Goal: Book appointment/travel/reservation

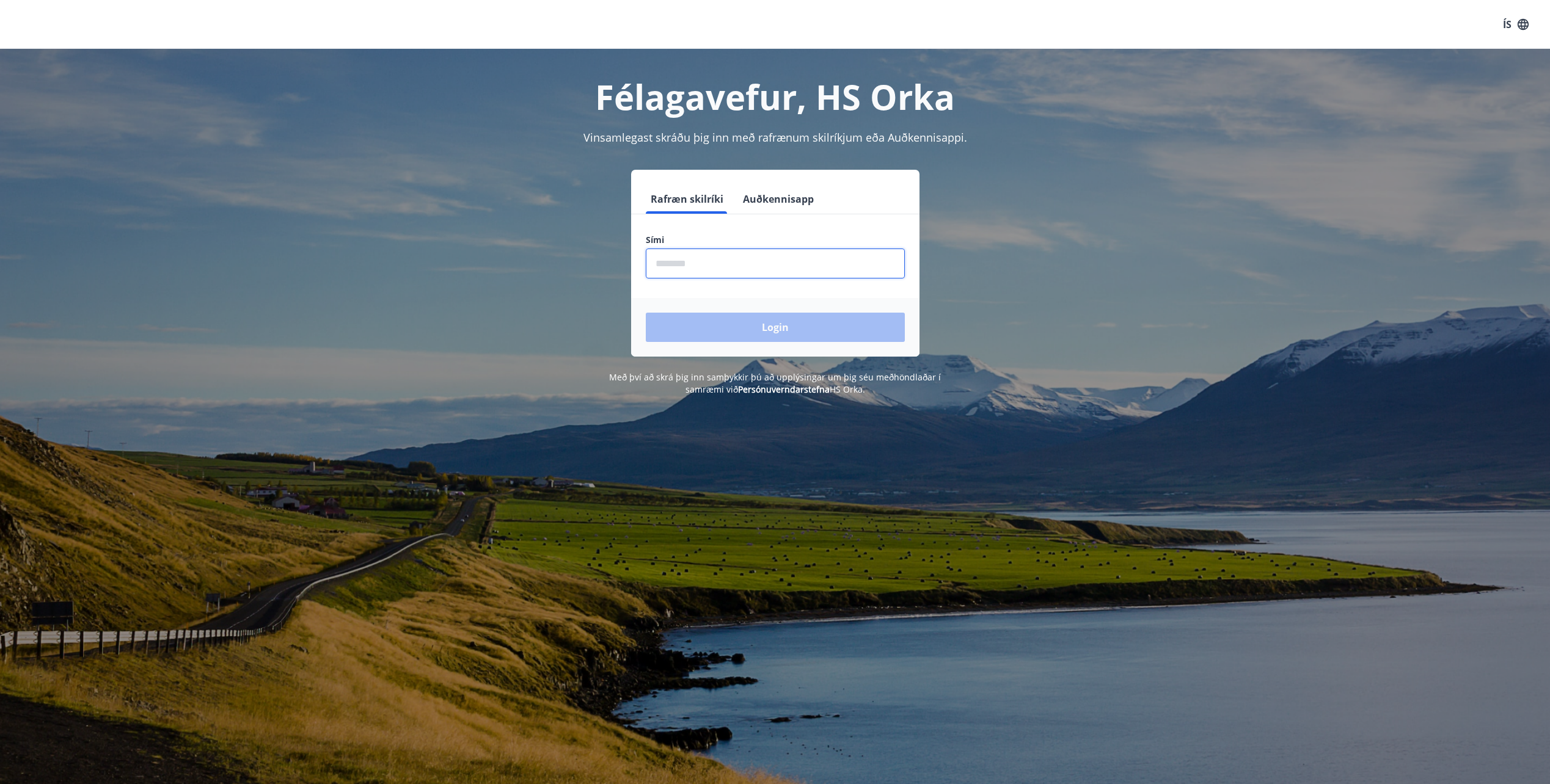
click at [710, 272] on input "phone" at bounding box center [775, 263] width 259 height 30
type input "********"
click at [780, 324] on button "Login" at bounding box center [775, 327] width 259 height 29
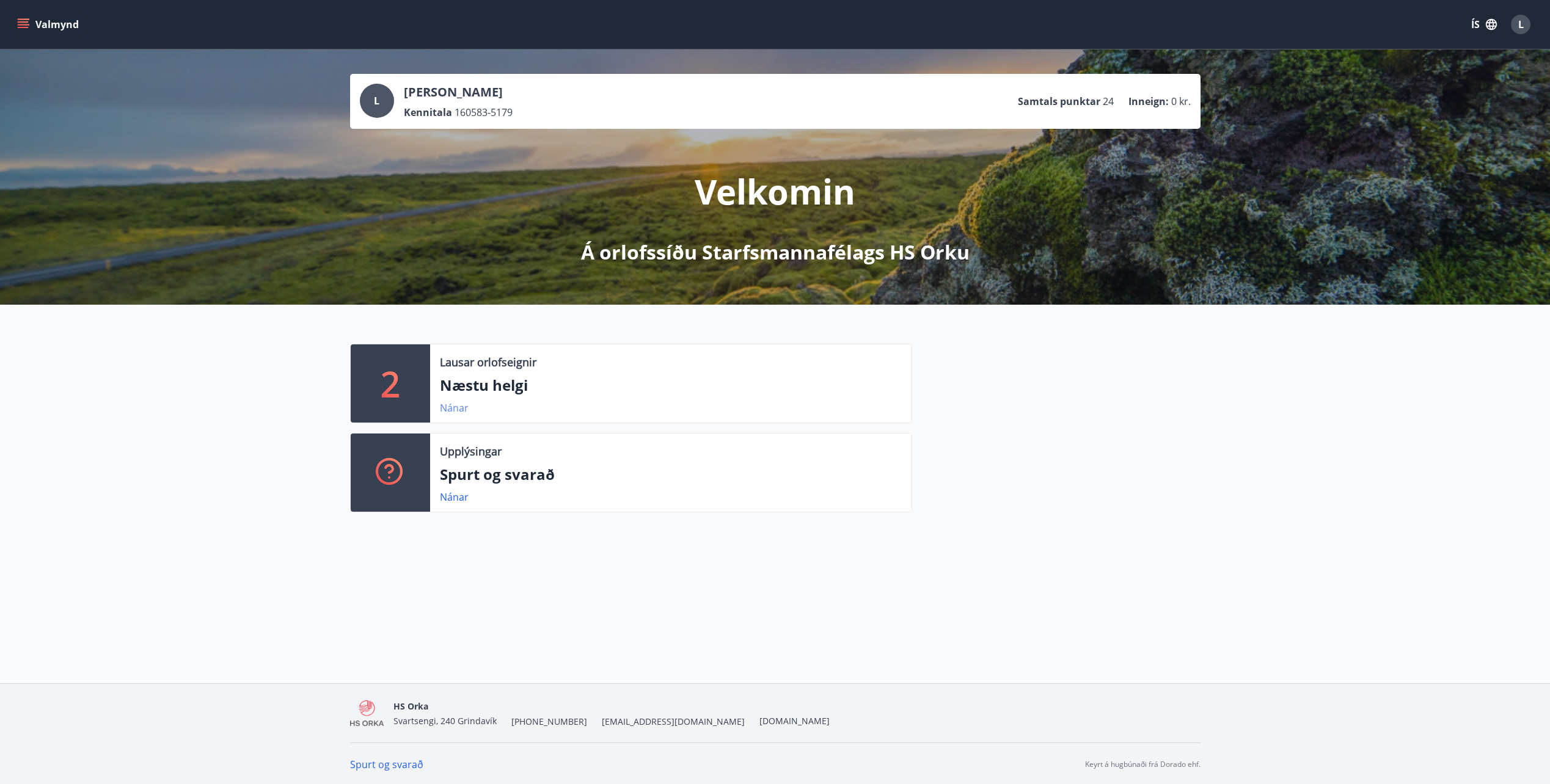
click at [458, 409] on link "Nánar" at bounding box center [454, 408] width 29 height 13
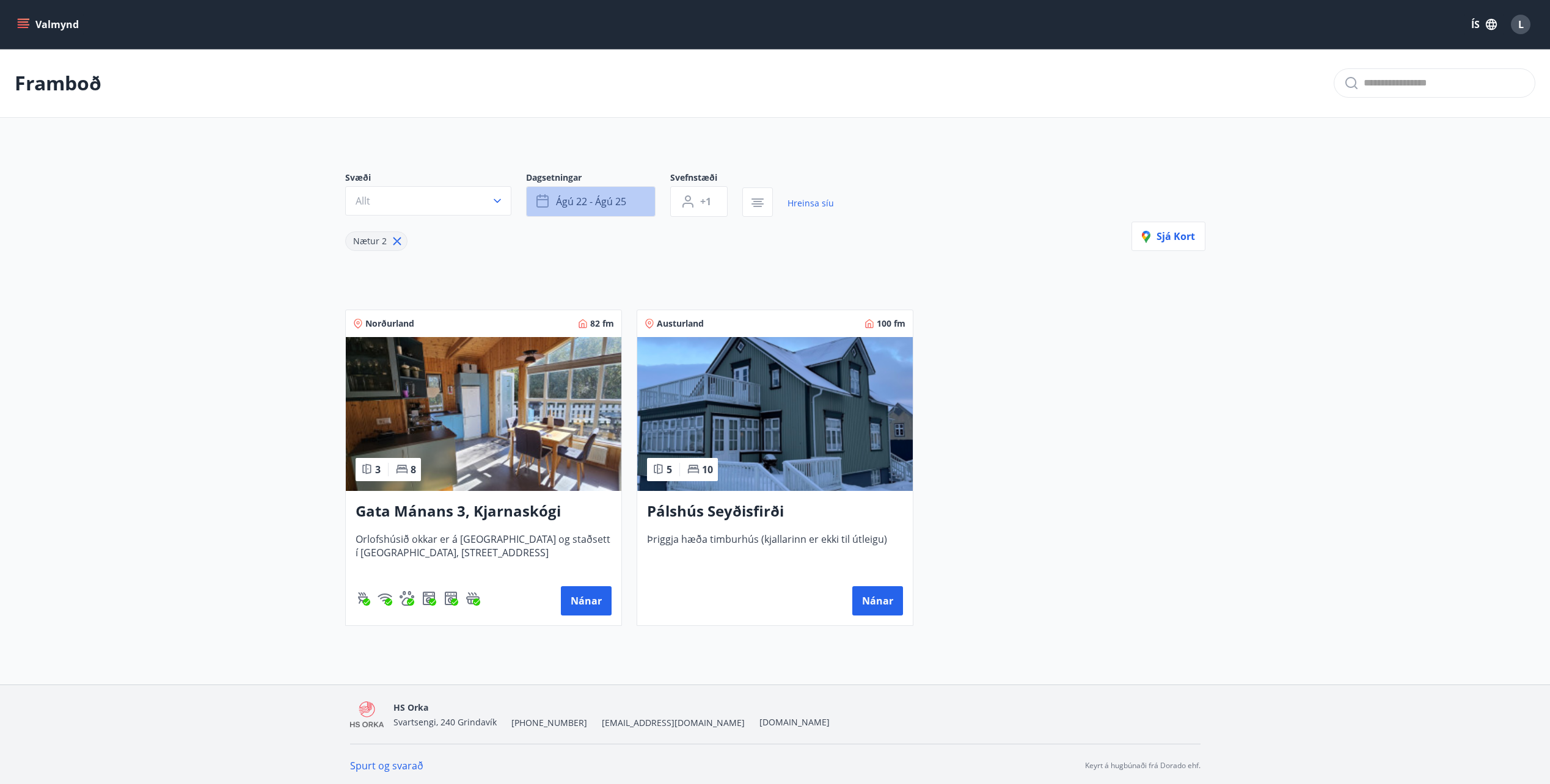
click at [631, 192] on button "ágú 22 - ágú 25" at bounding box center [590, 201] width 129 height 31
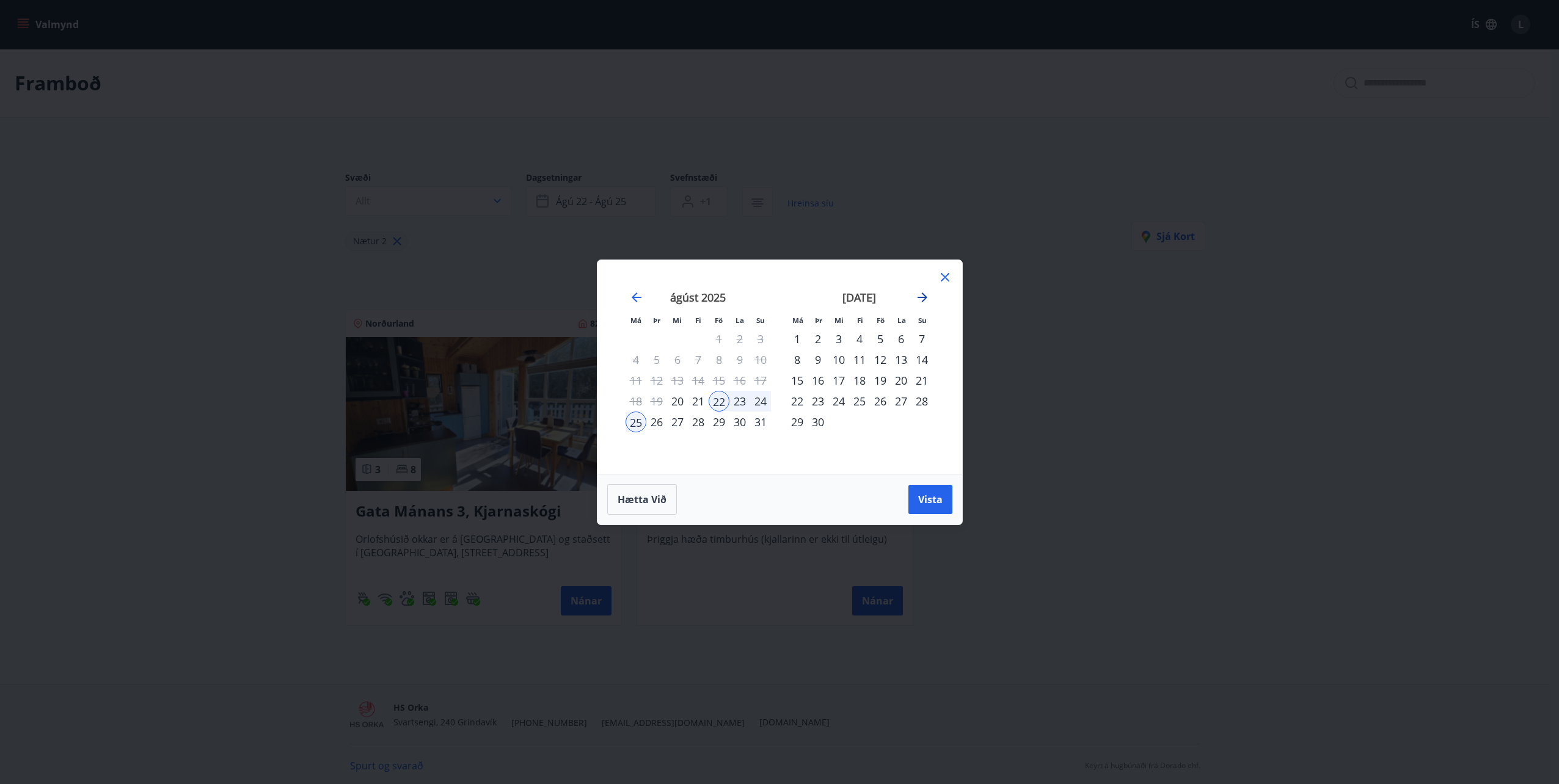
click at [924, 297] on icon "Move forward to switch to the next month." at bounding box center [922, 297] width 10 height 10
click at [635, 303] on icon "Move backward to switch to the previous month." at bounding box center [637, 297] width 15 height 15
click at [924, 296] on icon "Move forward to switch to the next month." at bounding box center [922, 297] width 15 height 15
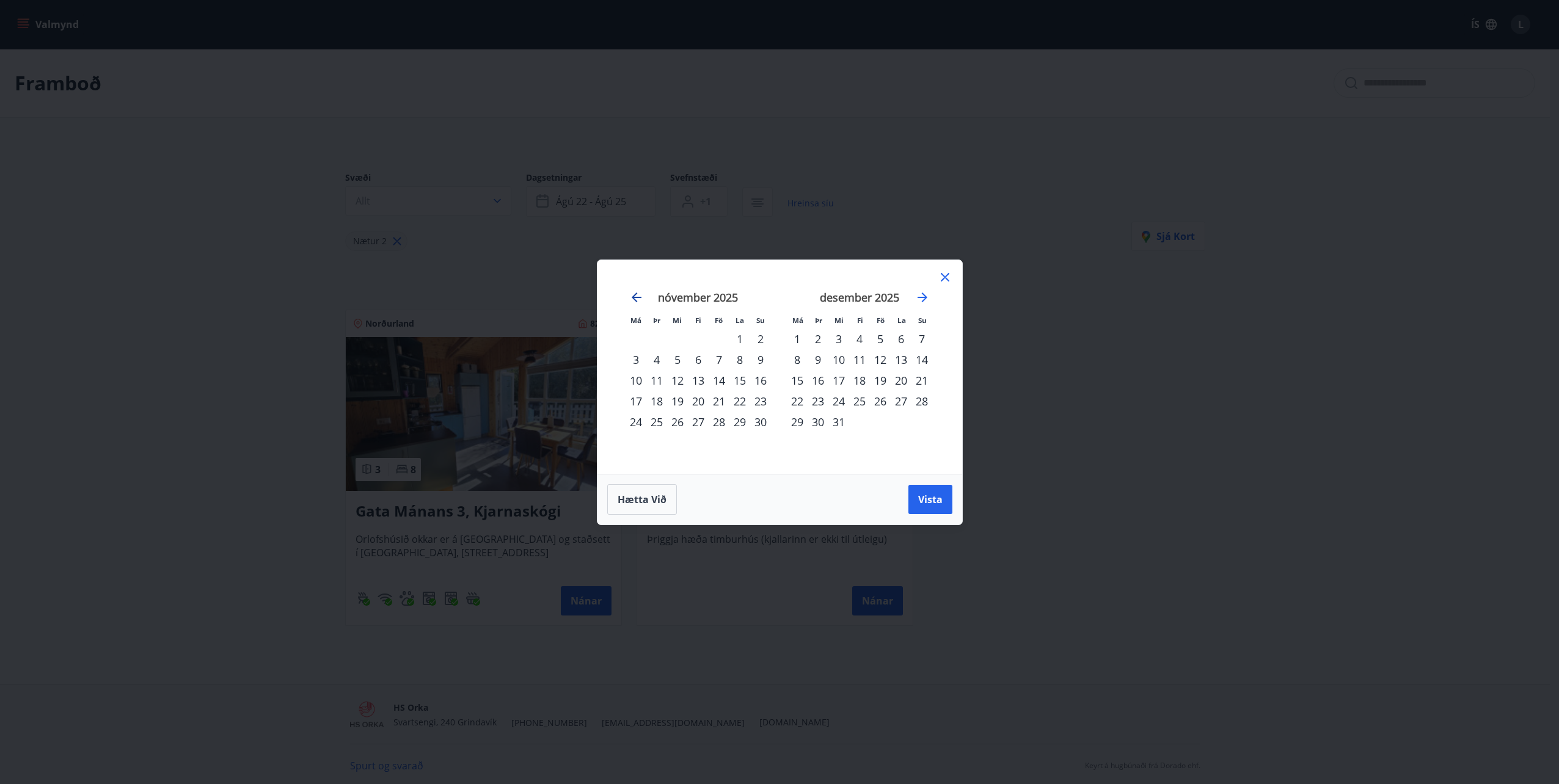
click at [635, 295] on icon "Move backward to switch to the previous month." at bounding box center [637, 297] width 15 height 15
click at [882, 400] on div "24" at bounding box center [879, 401] width 21 height 21
click at [924, 403] on div "26" at bounding box center [921, 401] width 21 height 21
click at [931, 502] on span "Vista" at bounding box center [931, 499] width 25 height 13
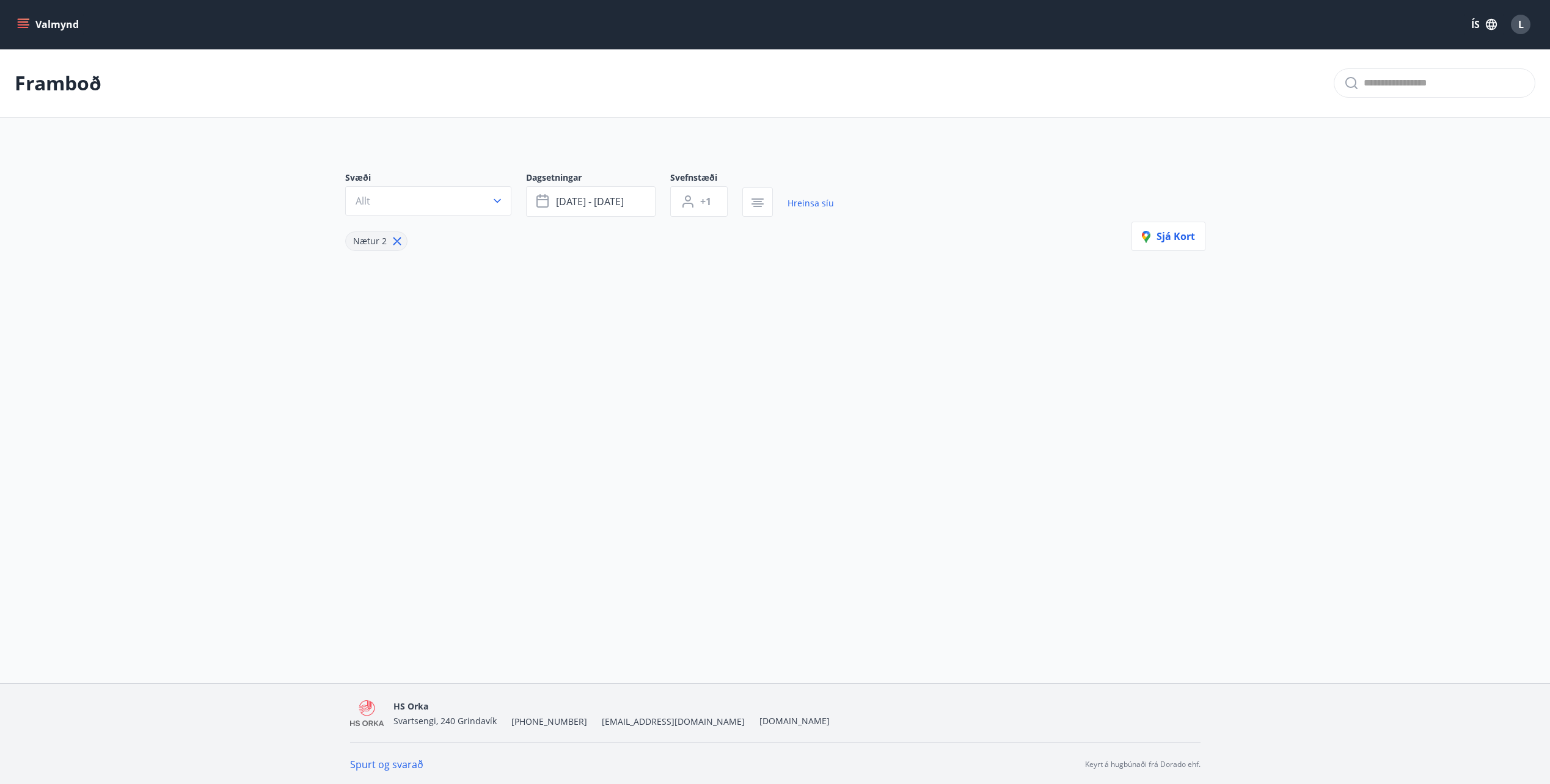
click at [455, 199] on button "Allt" at bounding box center [428, 200] width 166 height 29
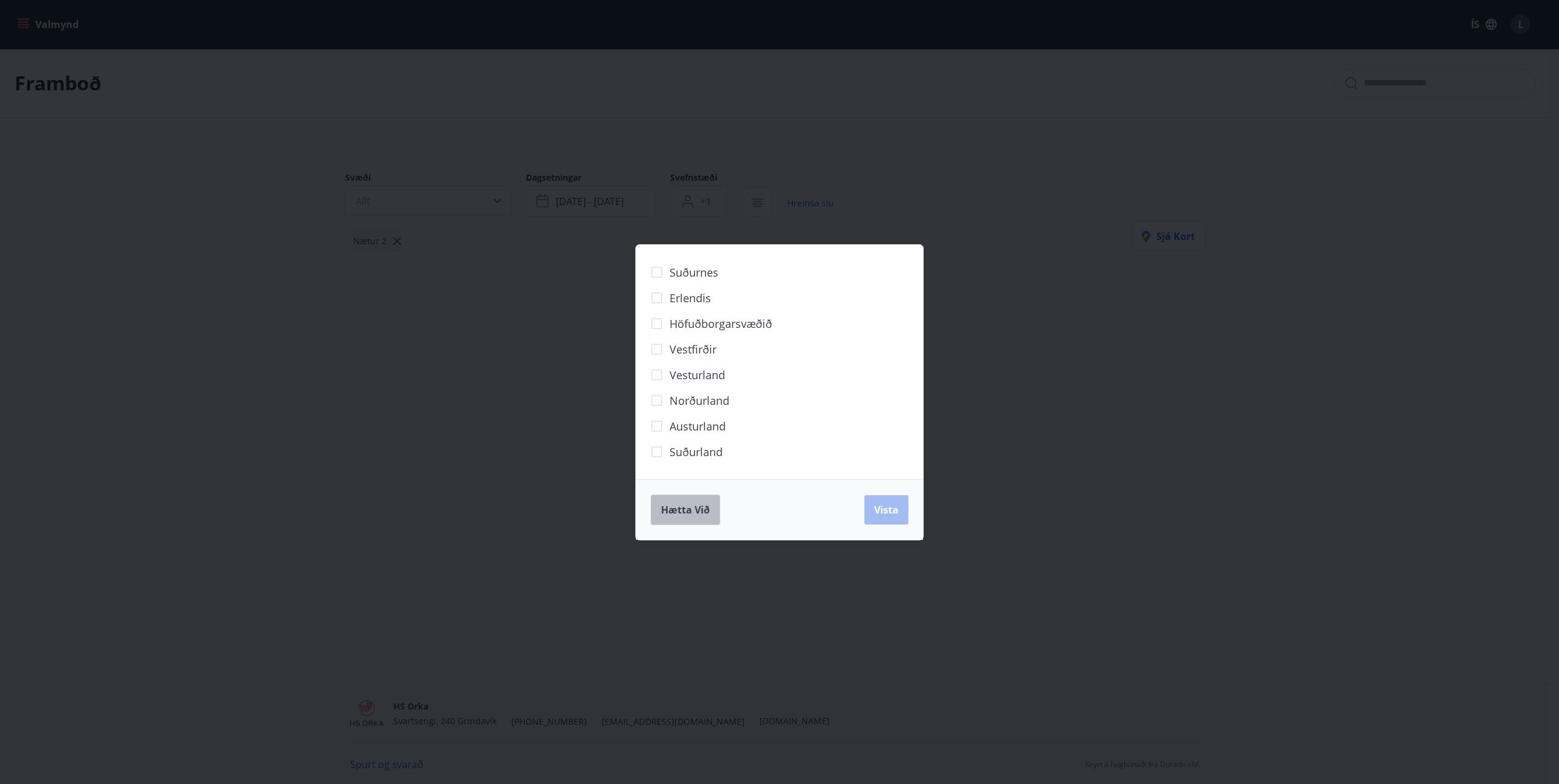
click at [701, 513] on span "Hætta við" at bounding box center [685, 510] width 49 height 13
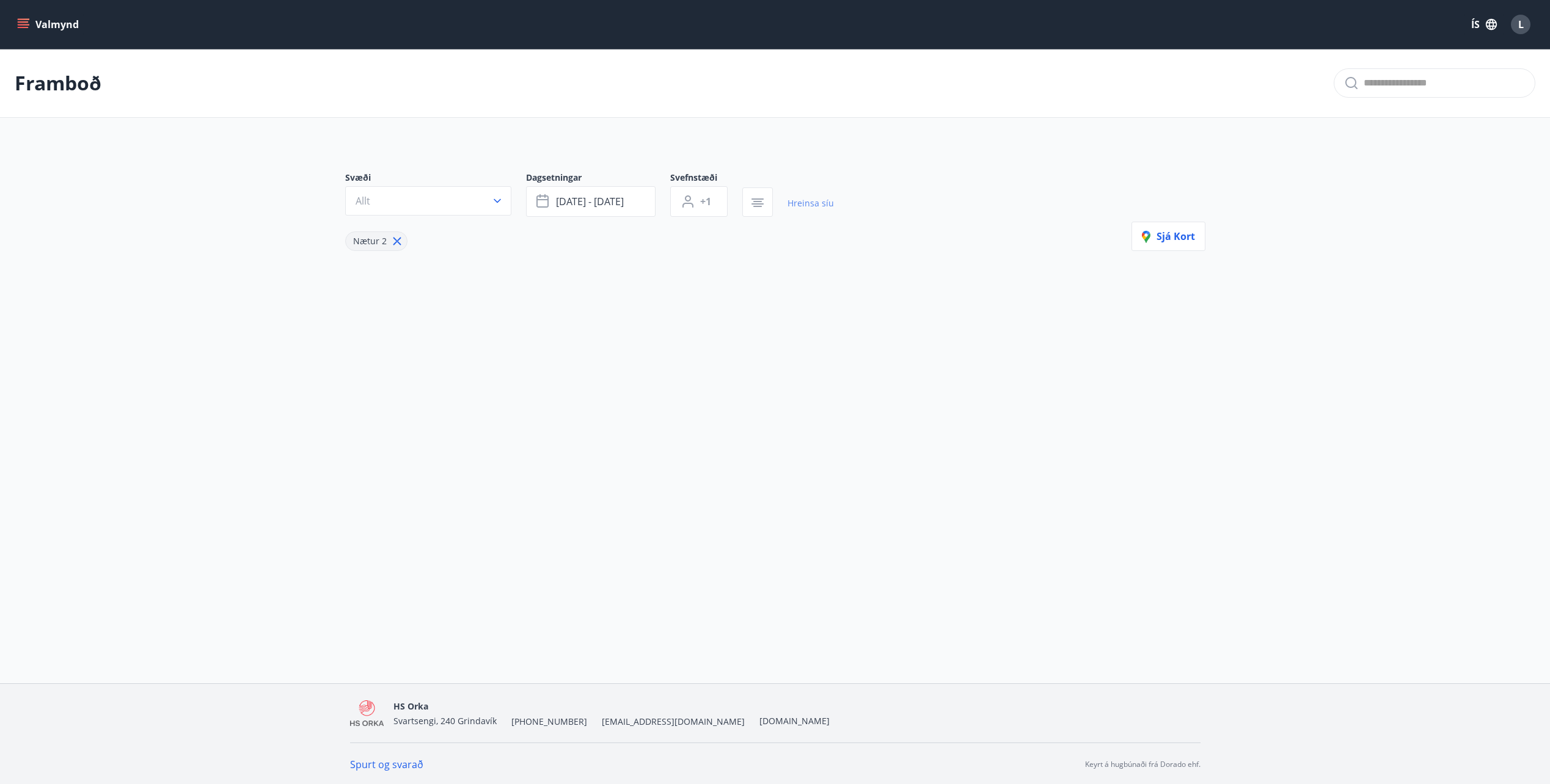
click at [809, 204] on link "Hreinsa síu" at bounding box center [811, 203] width 46 height 26
type input "*"
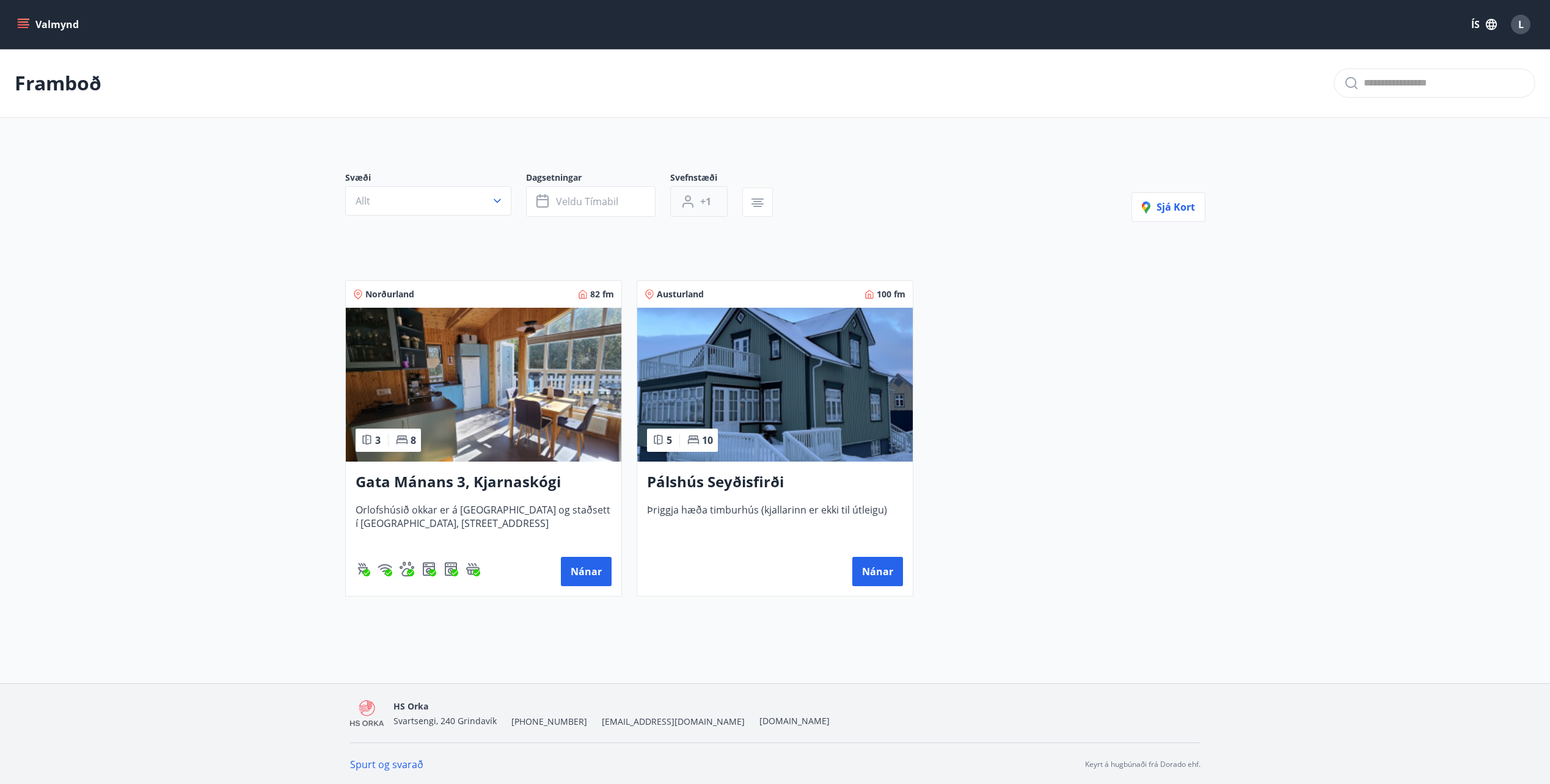
click at [705, 204] on span "+1" at bounding box center [705, 201] width 11 height 13
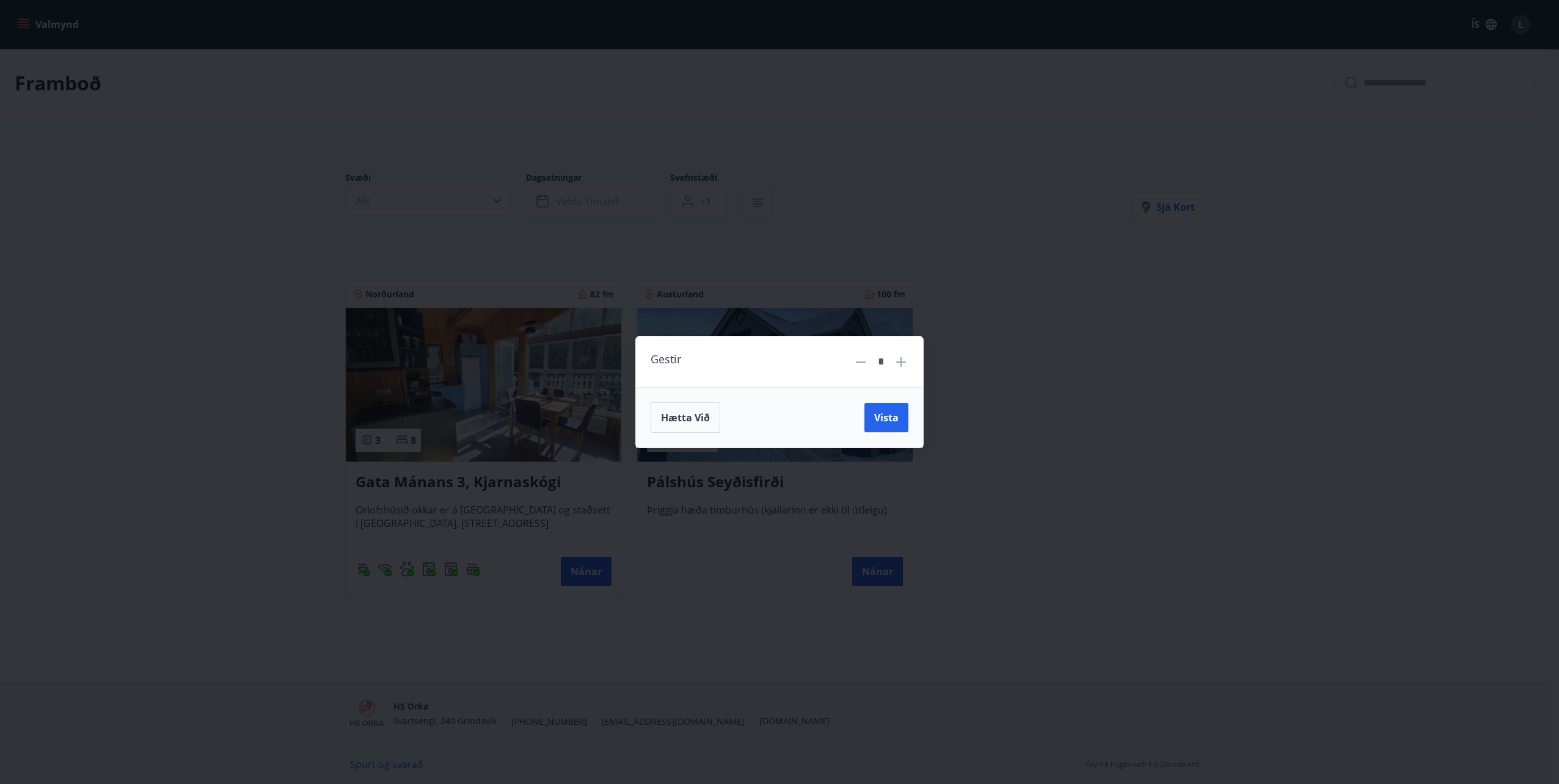
click at [734, 529] on div "Gestir * Hætta við Vista" at bounding box center [779, 392] width 1559 height 784
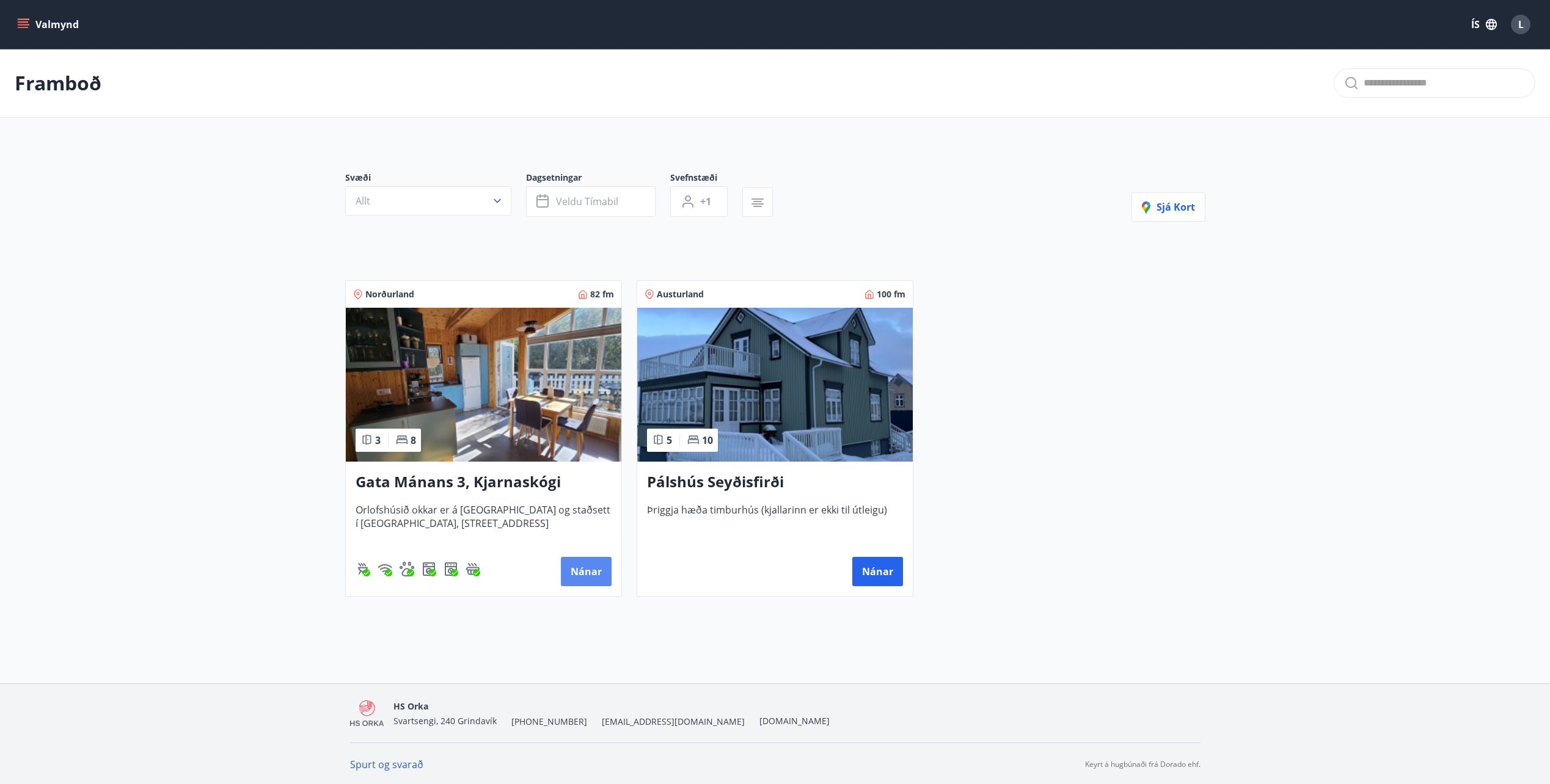
click at [580, 576] on button "Nánar" at bounding box center [585, 571] width 51 height 29
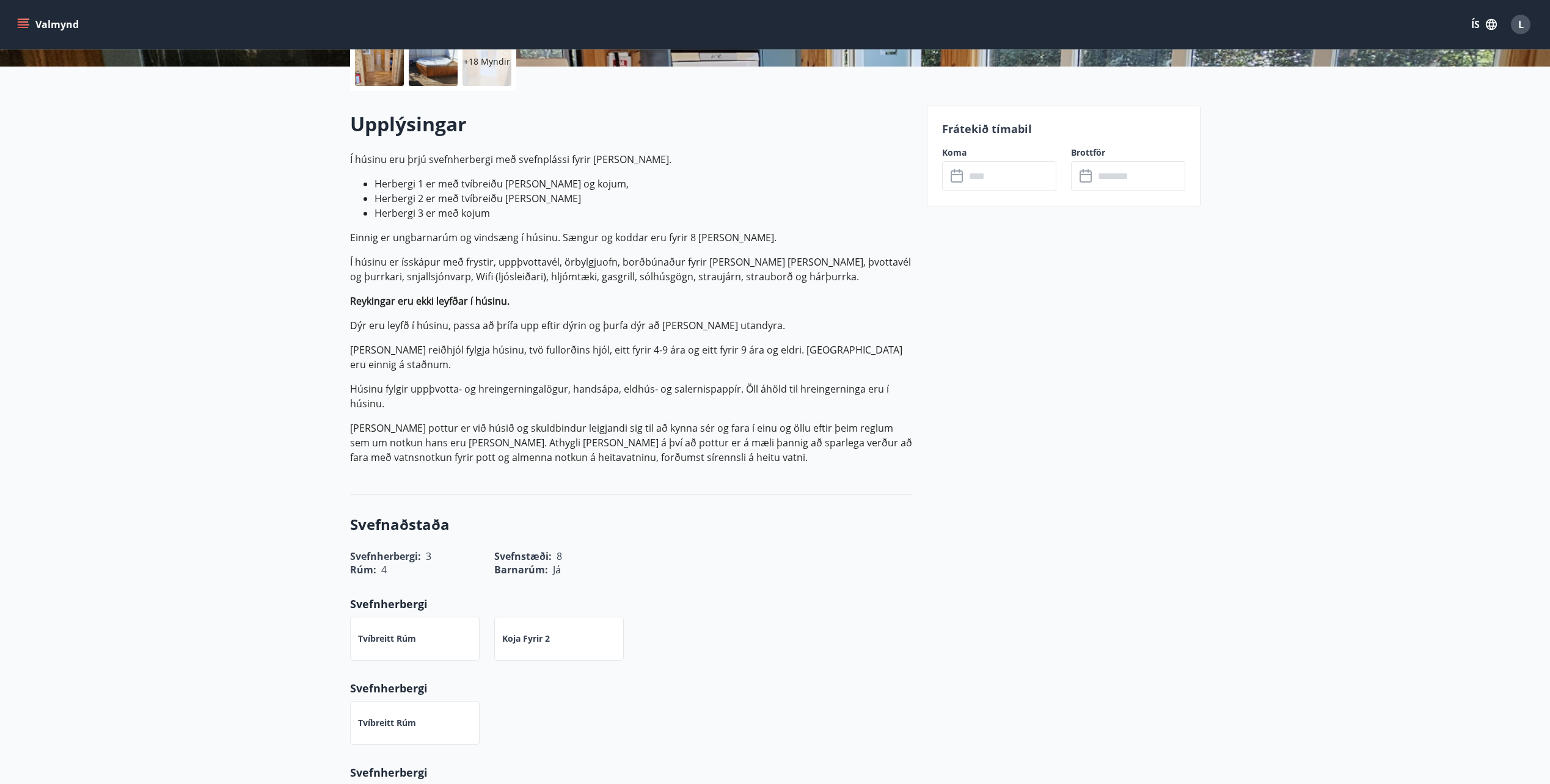
scroll to position [123, 0]
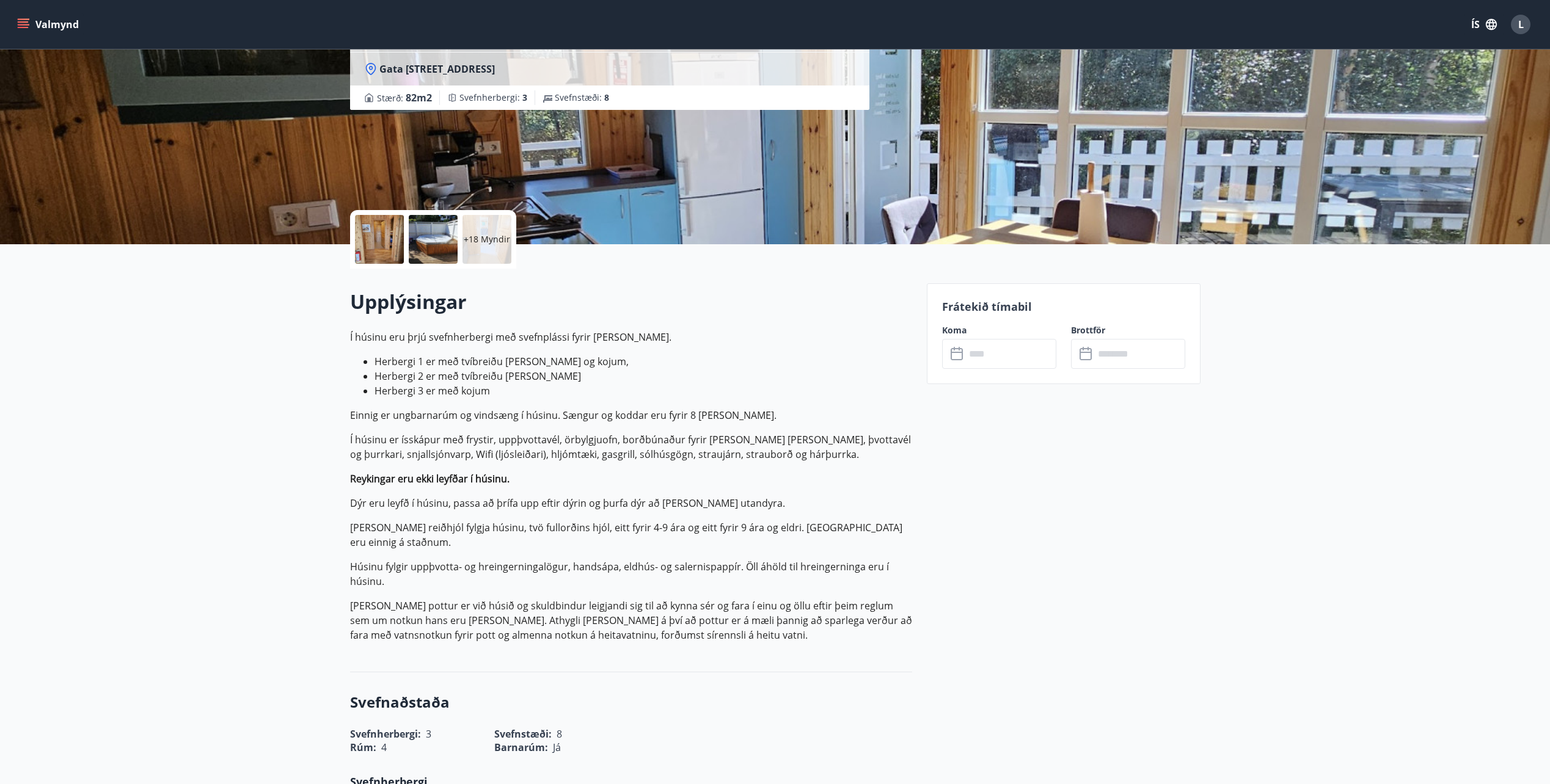
click at [986, 353] on input "text" at bounding box center [1011, 354] width 91 height 30
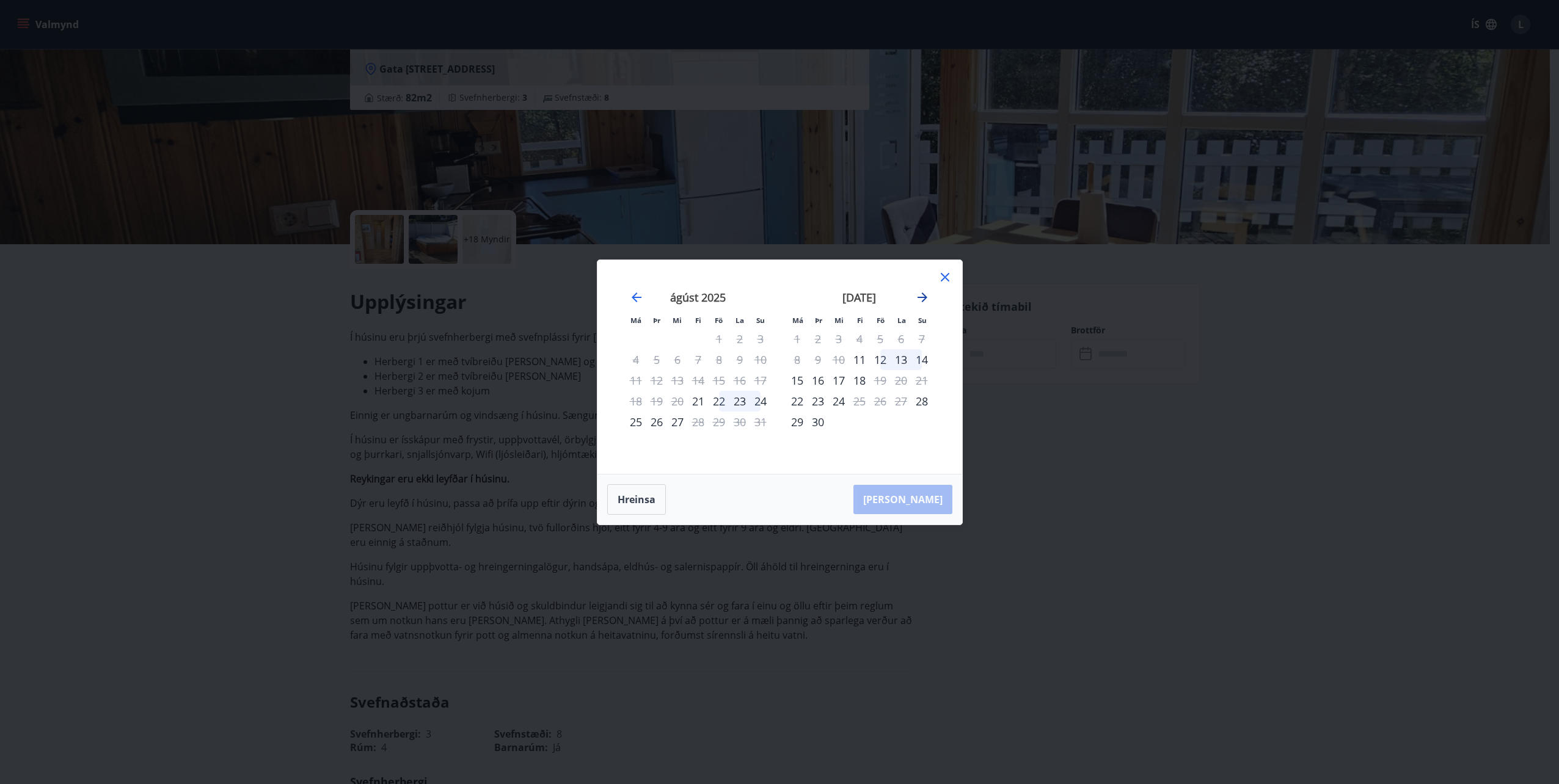
click at [923, 295] on icon "Move forward to switch to the next month." at bounding box center [922, 297] width 10 height 10
click at [923, 296] on icon "Move forward to switch to the next month." at bounding box center [922, 297] width 15 height 15
click at [636, 297] on icon "Move backward to switch to the previous month." at bounding box center [637, 297] width 10 height 10
click at [919, 301] on icon "Move forward to switch to the next month." at bounding box center [922, 297] width 15 height 15
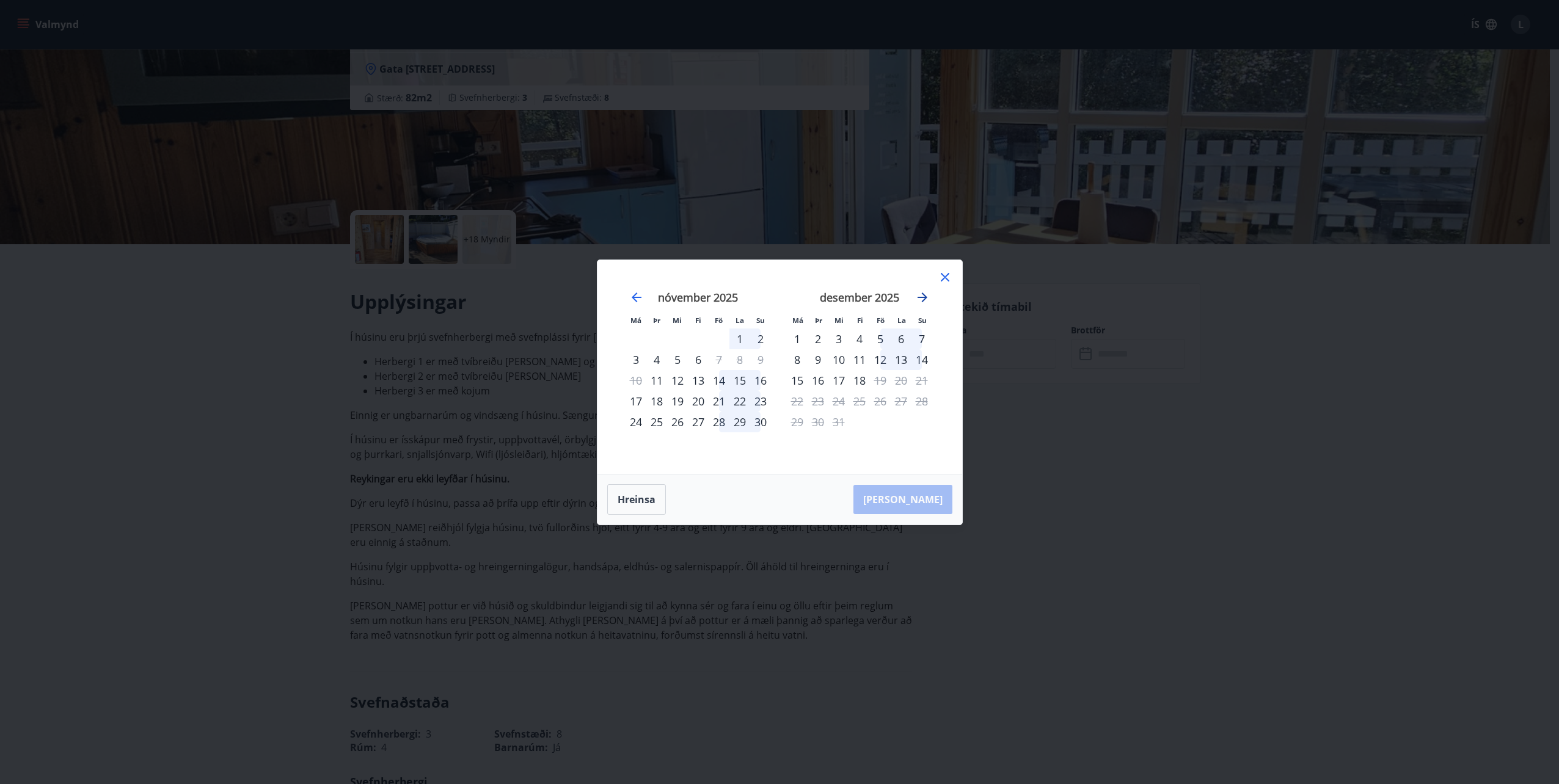
click at [919, 301] on icon "Move forward to switch to the next month." at bounding box center [922, 297] width 15 height 15
click at [633, 299] on icon "Move backward to switch to the previous month." at bounding box center [637, 297] width 10 height 10
click at [941, 276] on icon at bounding box center [945, 277] width 15 height 15
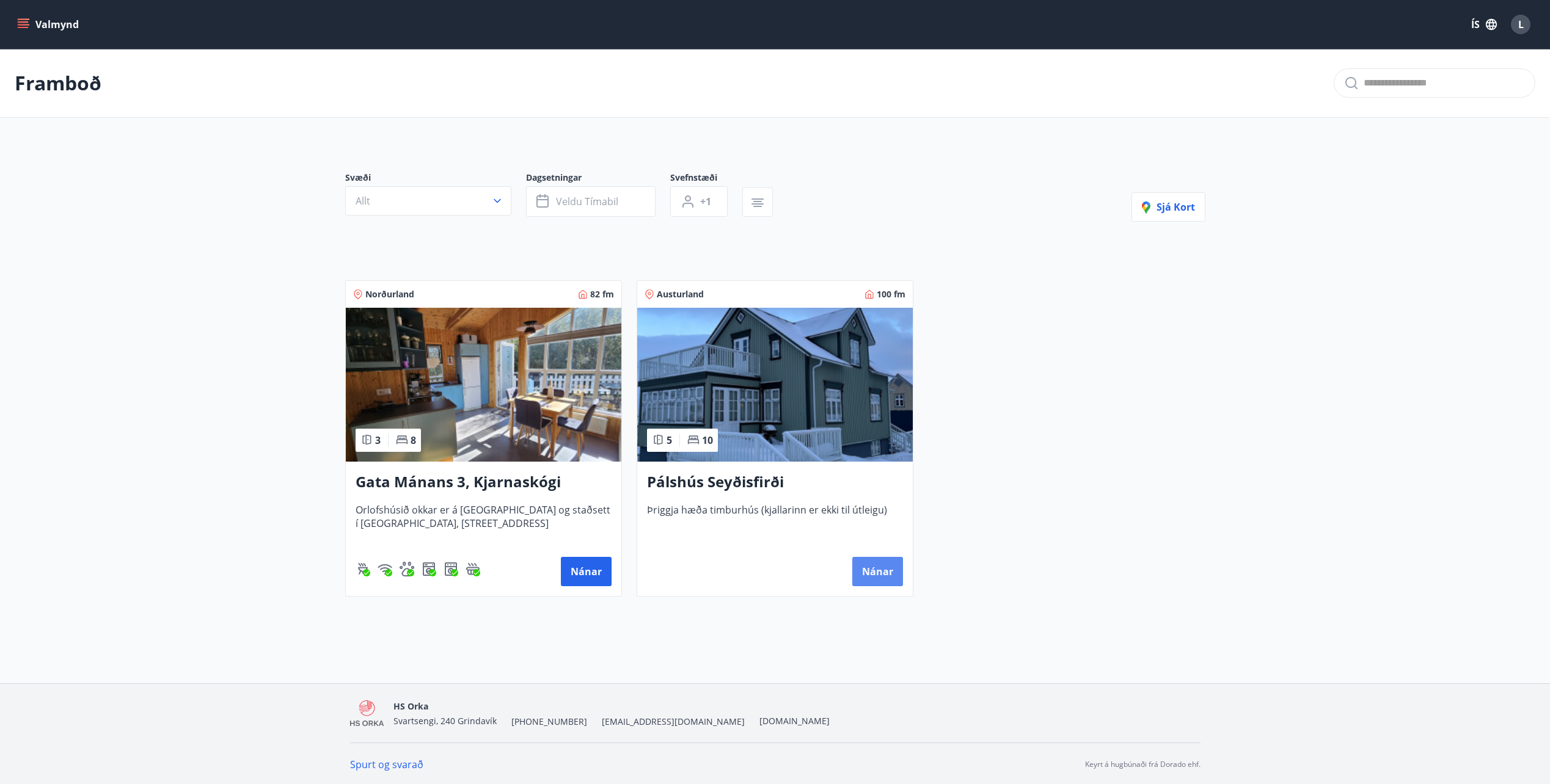
click at [877, 574] on button "Nánar" at bounding box center [877, 571] width 51 height 29
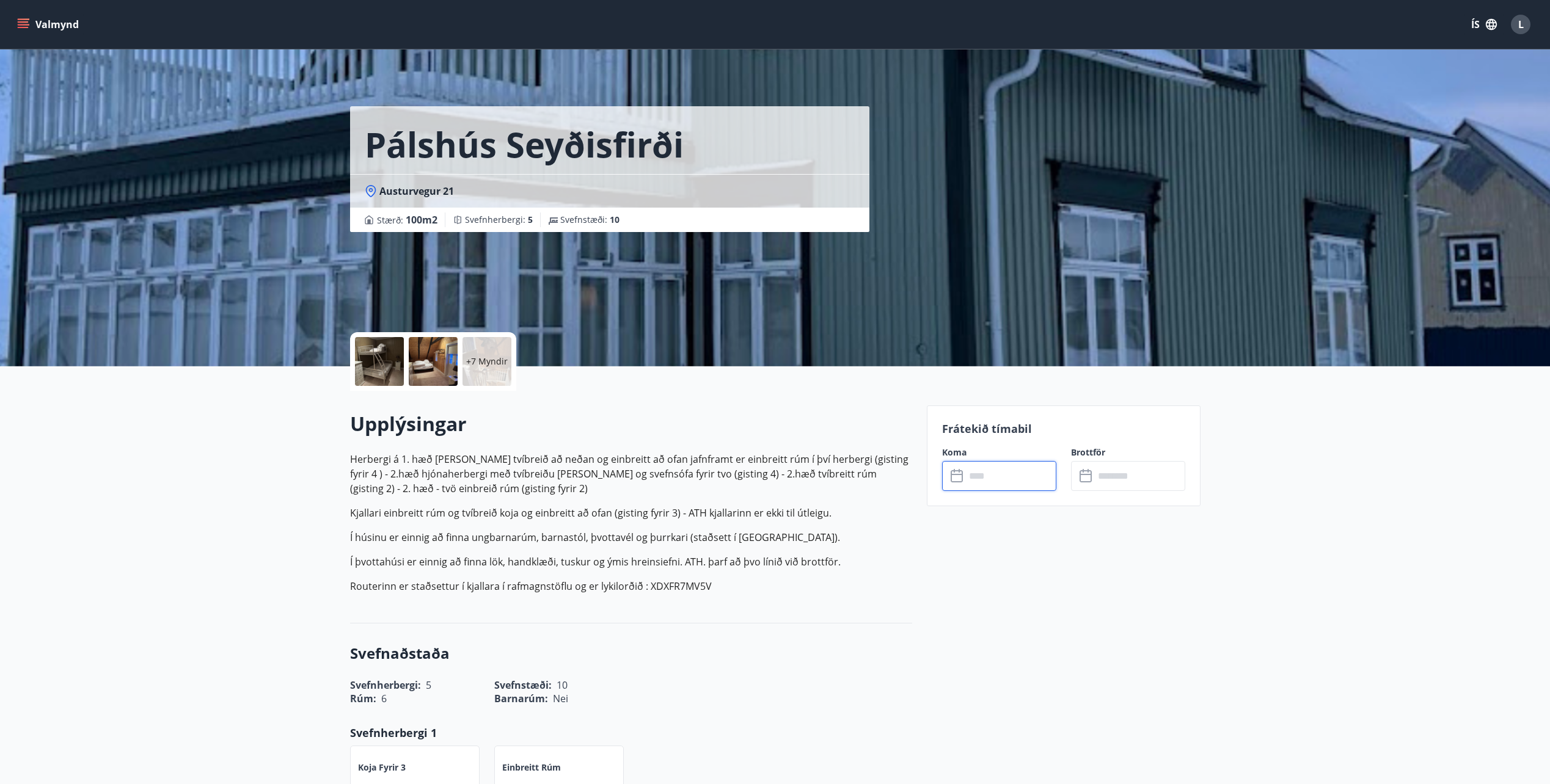
click at [1013, 474] on input "text" at bounding box center [1011, 476] width 91 height 30
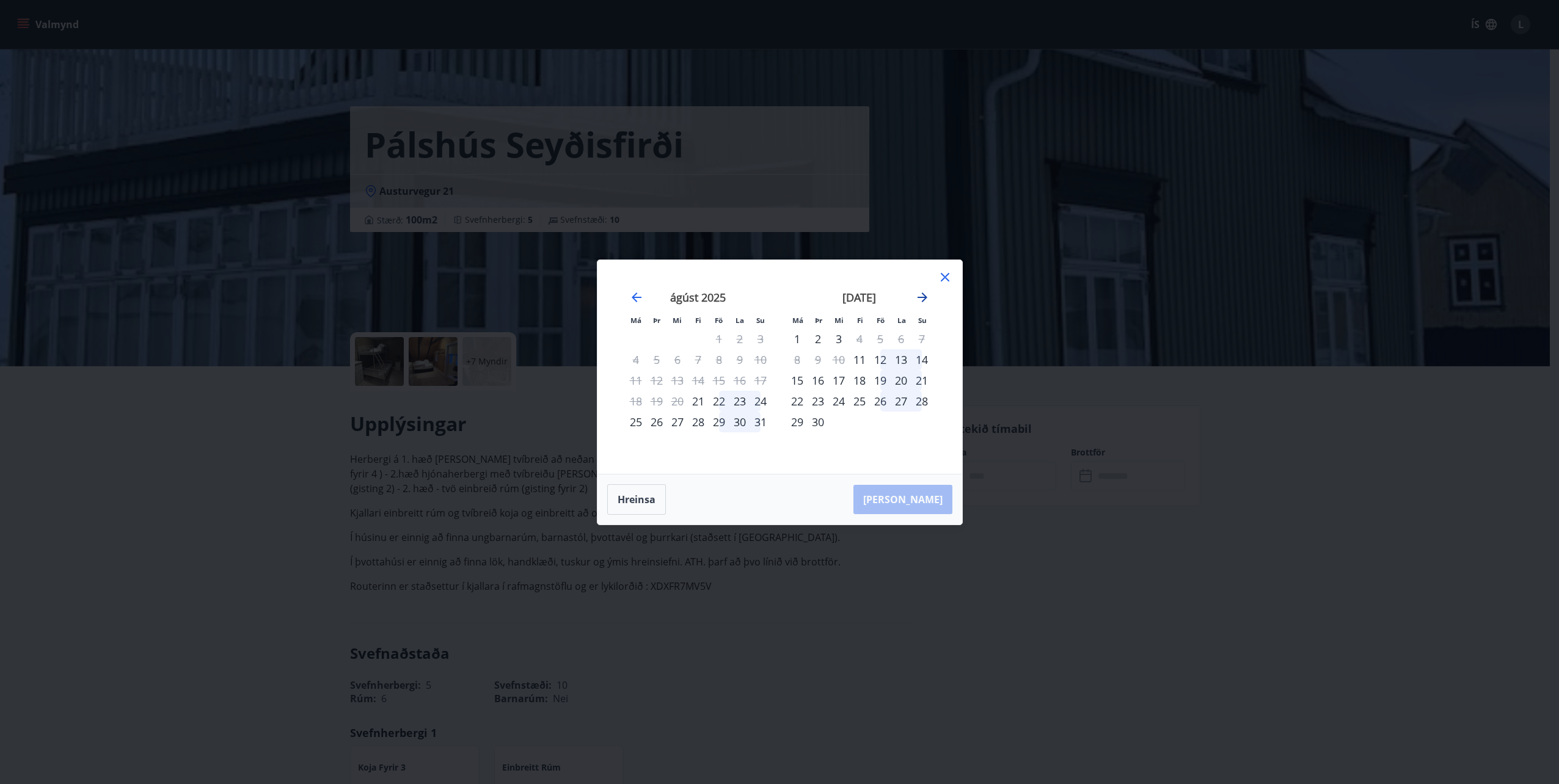
click at [921, 297] on icon "Move forward to switch to the next month." at bounding box center [922, 297] width 10 height 10
click at [921, 297] on icon "Move forward to switch to the next month." at bounding box center [922, 297] width 10 height 10
click at [950, 270] on icon at bounding box center [945, 277] width 15 height 15
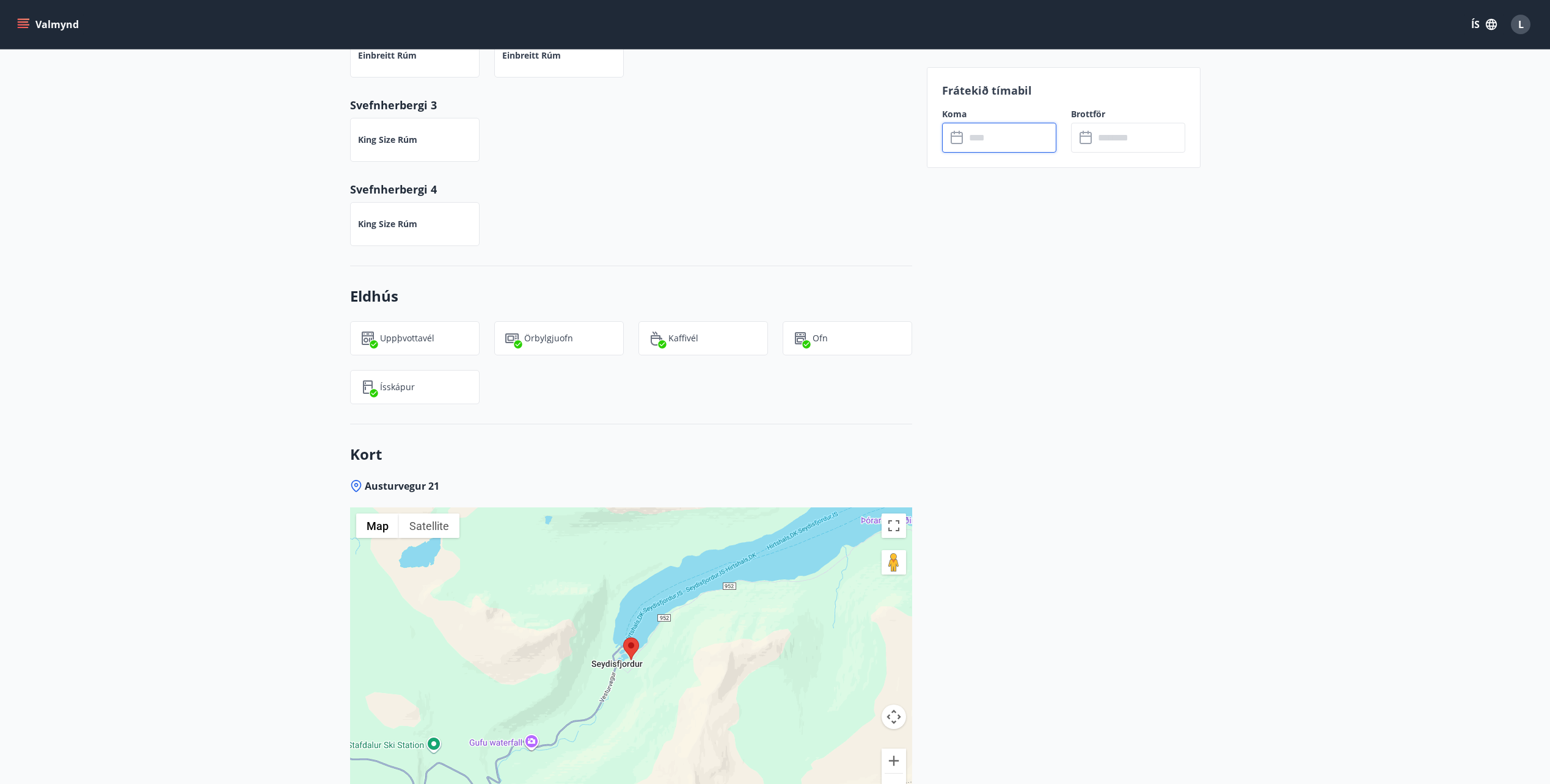
scroll to position [977, 0]
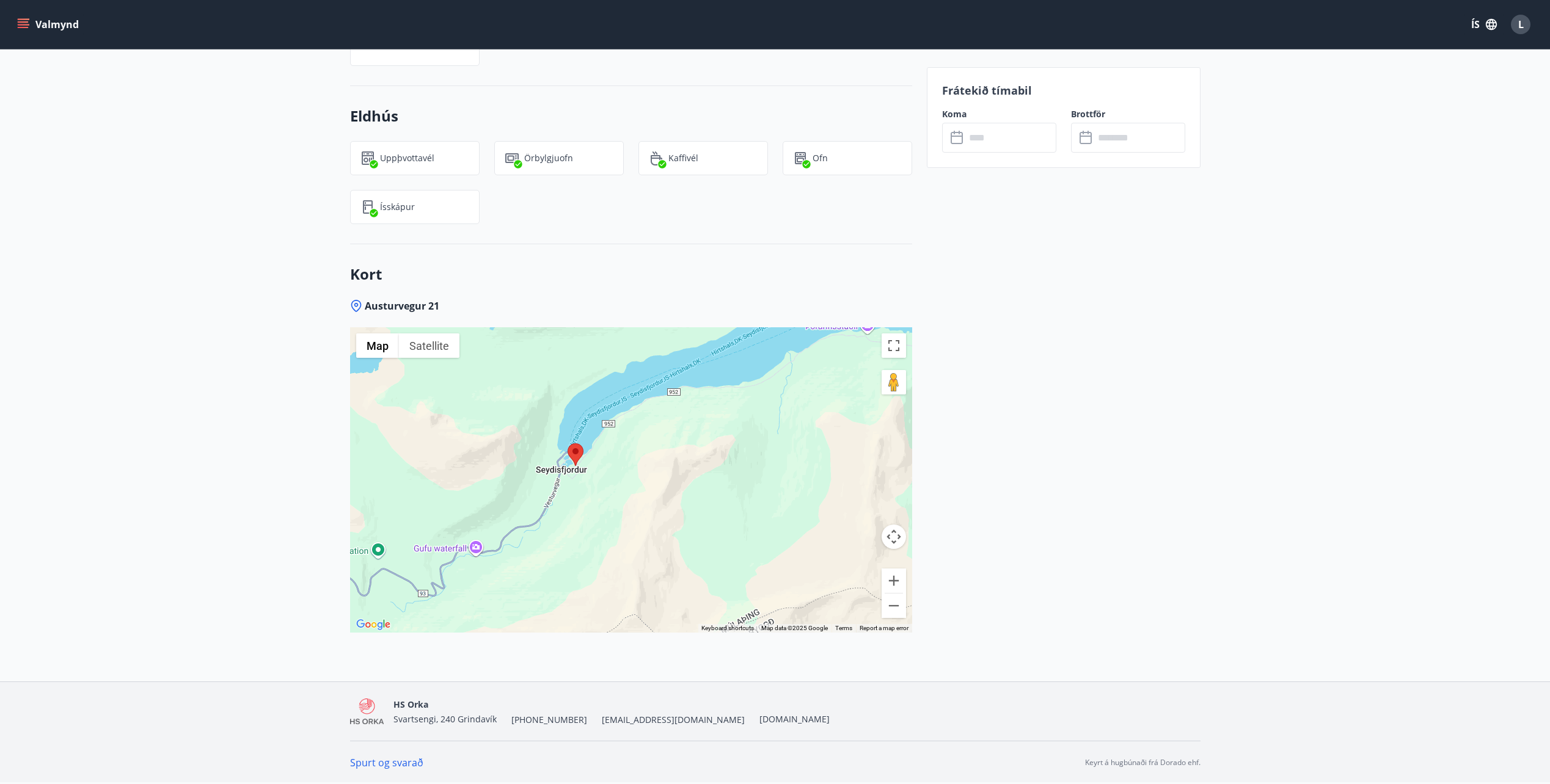
drag, startPoint x: 718, startPoint y: 458, endPoint x: 656, endPoint y: 444, distance: 63.6
click at [656, 444] on div at bounding box center [631, 479] width 562 height 305
